Goal: Communication & Community: Answer question/provide support

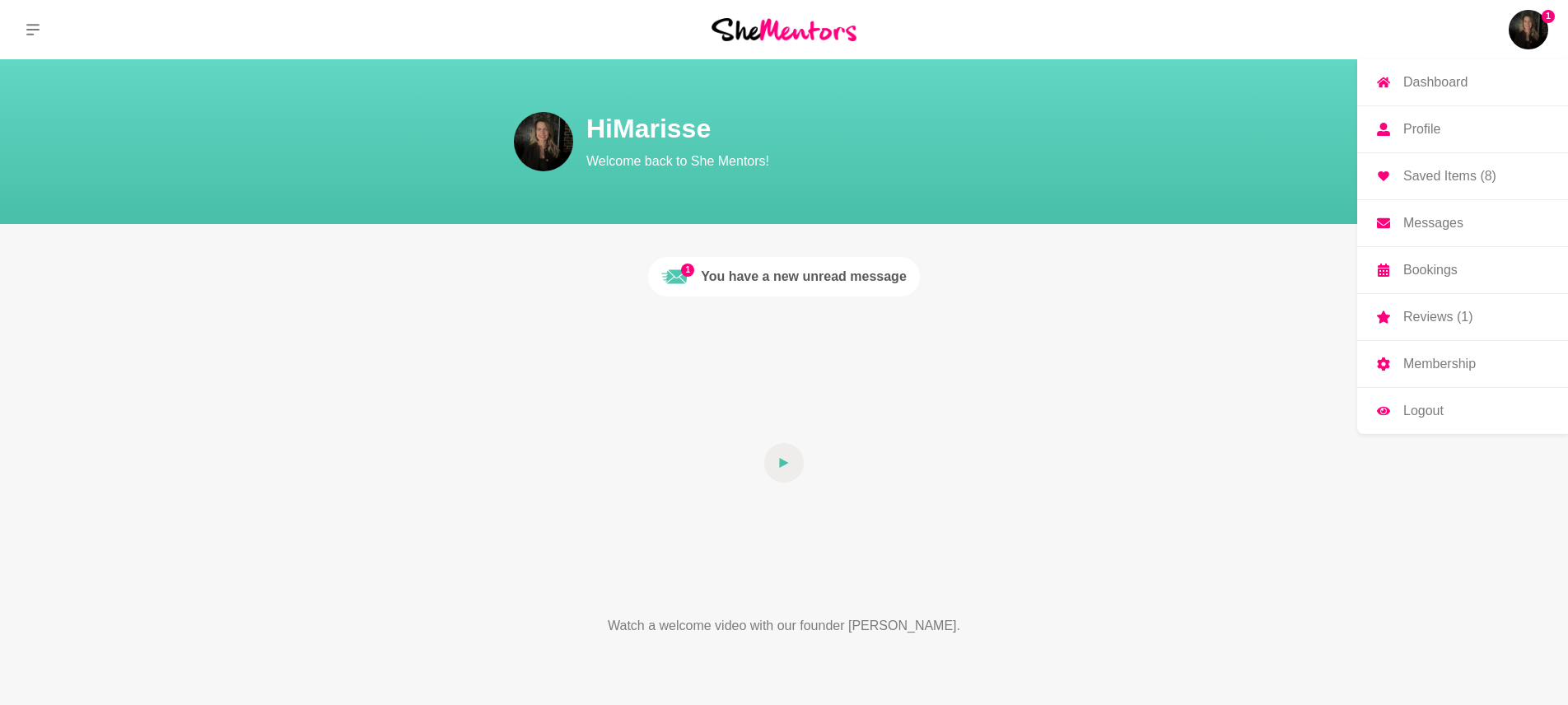
click at [1409, 218] on p "Messages" at bounding box center [1433, 223] width 60 height 14
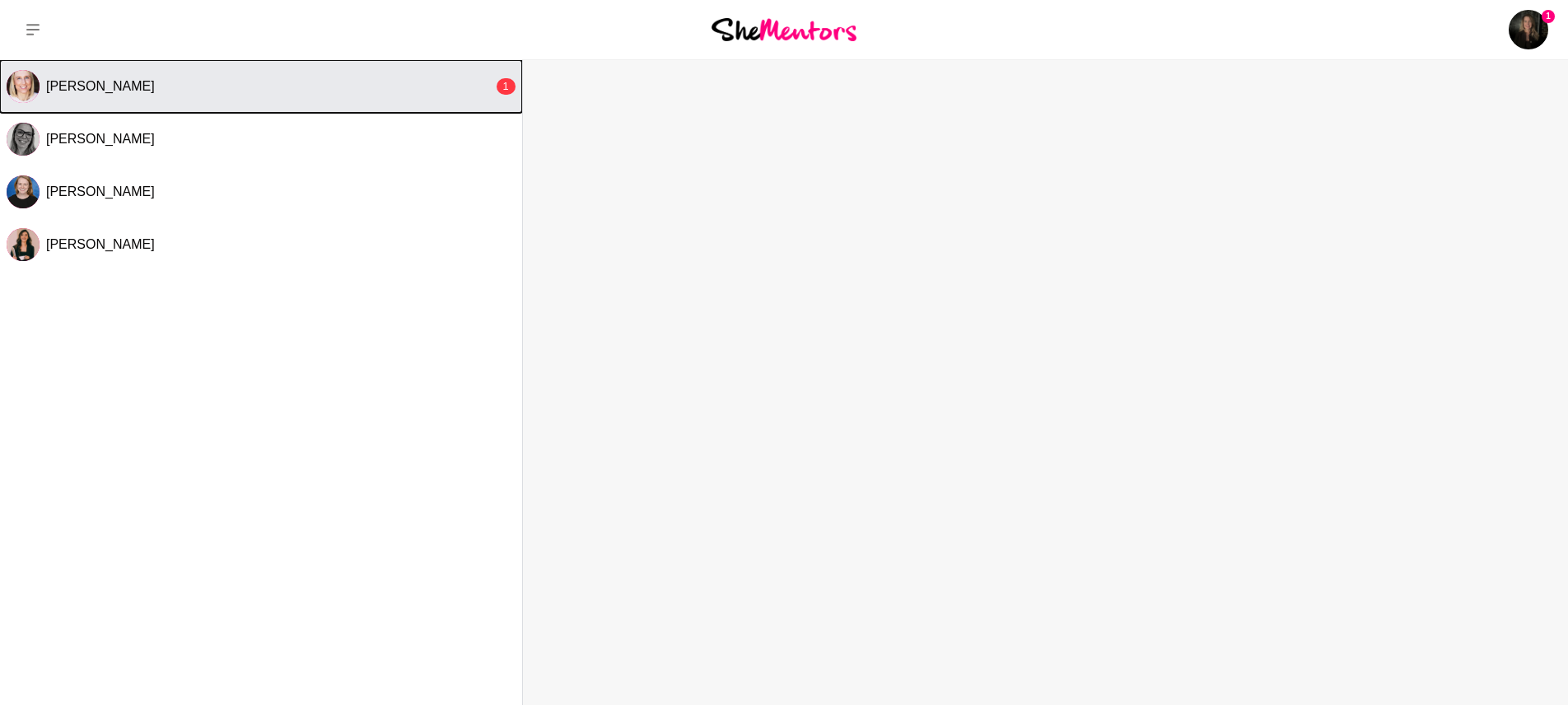
click at [382, 96] on button "[PERSON_NAME] 1" at bounding box center [261, 86] width 522 height 53
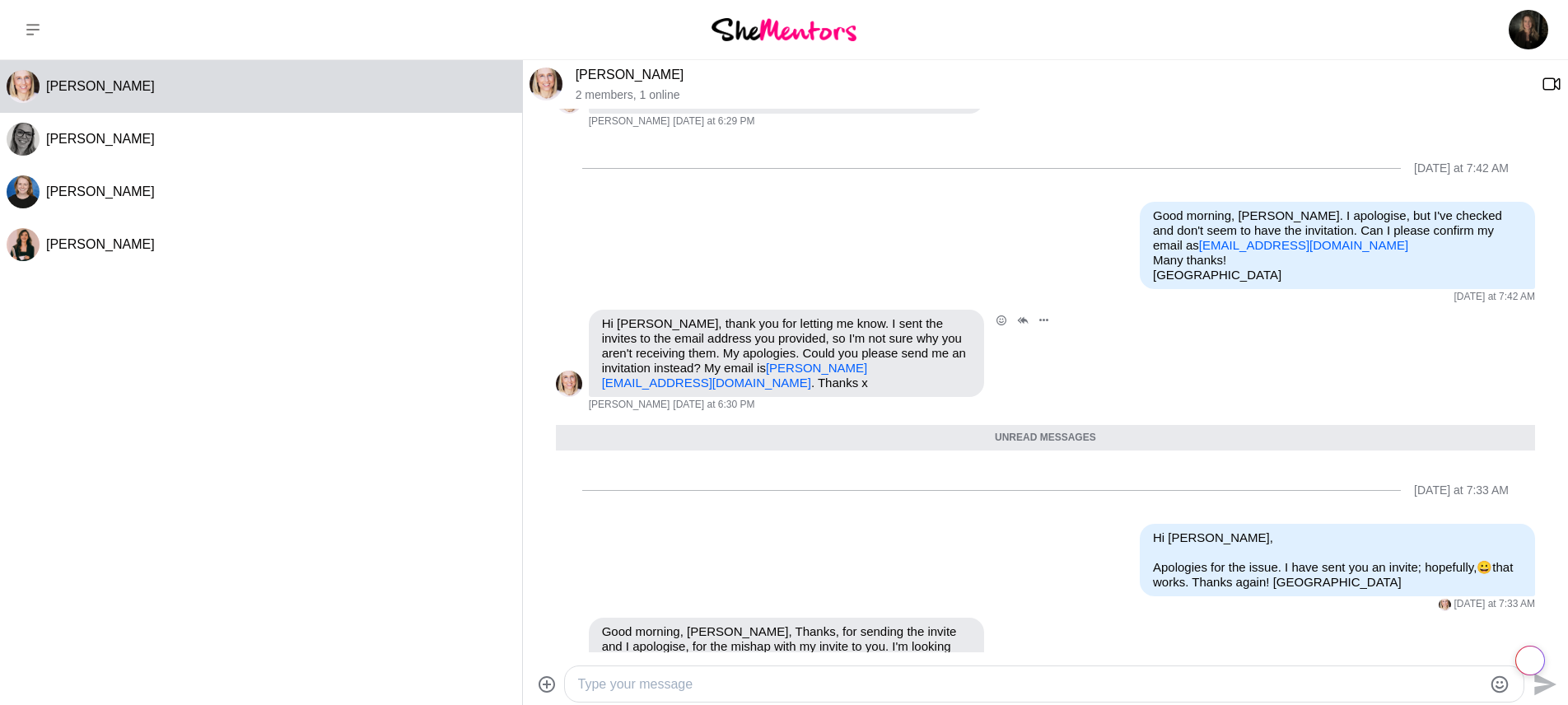
scroll to position [1400, 0]
click at [749, 685] on textarea "Type your message" at bounding box center [1030, 685] width 904 height 20
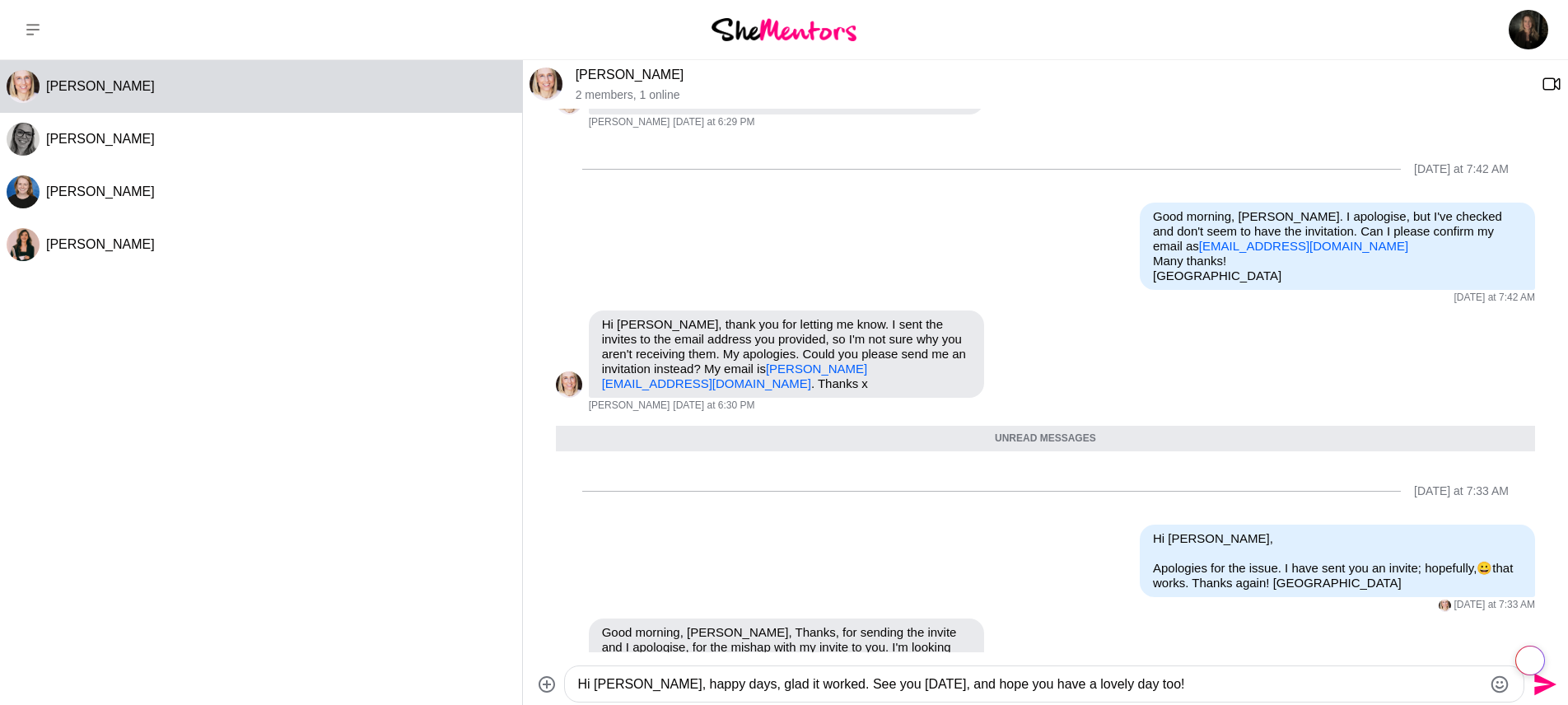
click at [940, 686] on textarea "Hi [PERSON_NAME], happy days, glad it worked. See you [DATE], and hope you have…" at bounding box center [1030, 685] width 904 height 20
type textarea "Hi [PERSON_NAME], happy days, glad it worked. See you [DATE], and I hope you ha…"
click at [1549, 684] on icon "Send" at bounding box center [1545, 684] width 23 height 23
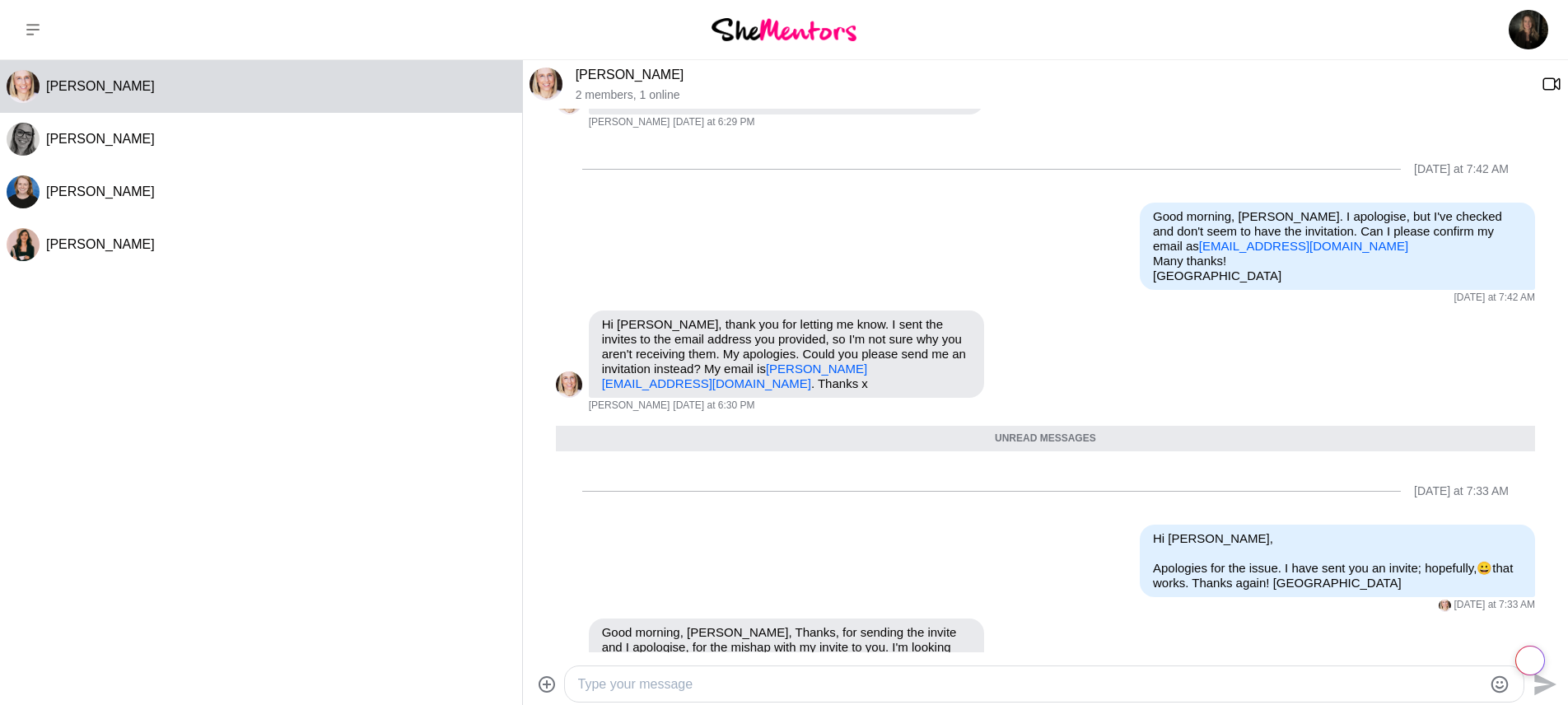
scroll to position [1464, 0]
